Goal: Task Accomplishment & Management: Manage account settings

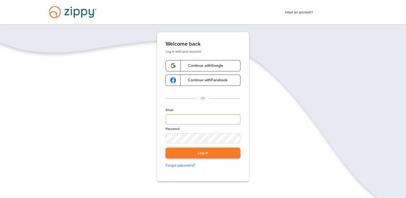
type input "**********"
click at [220, 156] on button "Log in" at bounding box center [203, 153] width 75 height 11
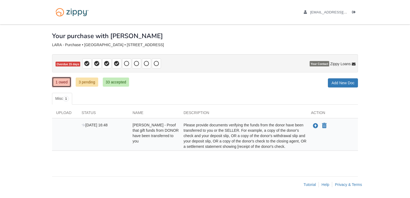
click at [67, 82] on link "1 owed" at bounding box center [61, 82] width 19 height 10
click at [88, 81] on link "3 pending" at bounding box center [87, 82] width 23 height 9
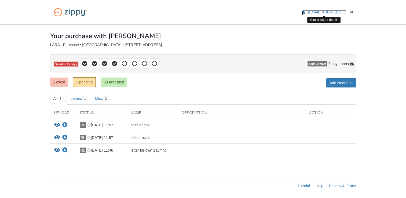
click at [328, 12] on span "[EMAIL_ADDRESS][DOMAIN_NAME]" at bounding box center [338, 12] width 61 height 4
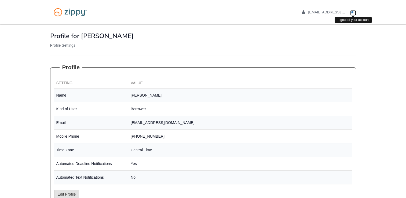
click at [351, 13] on icon "Log out" at bounding box center [352, 12] width 4 height 4
